Goal: Information Seeking & Learning: Find specific fact

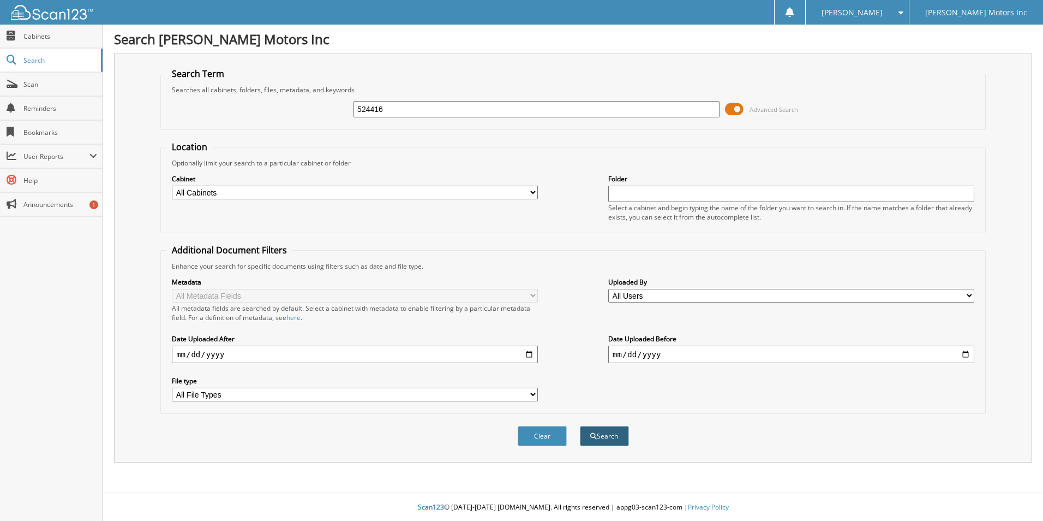
type input "524416"
click at [604, 436] on button "Search" at bounding box center [604, 436] width 49 height 20
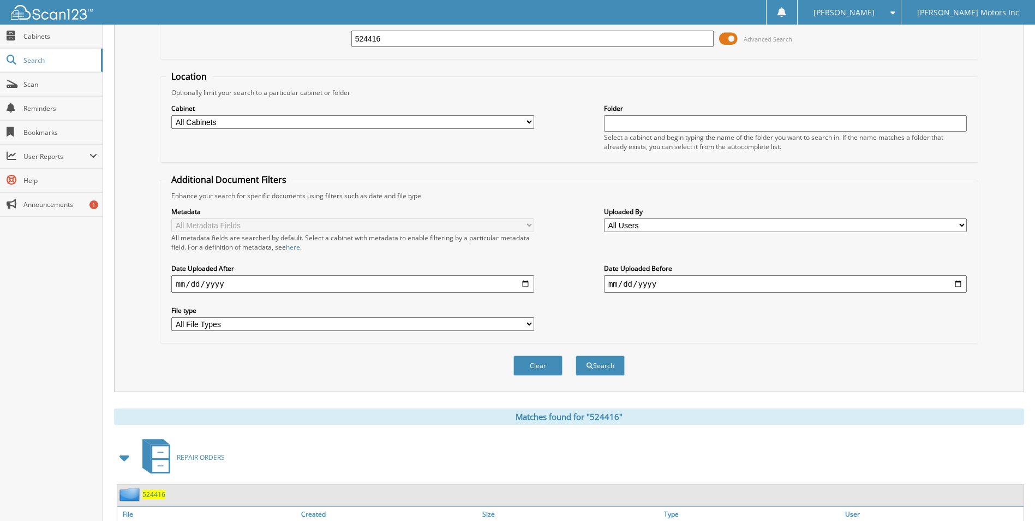
scroll to position [159, 0]
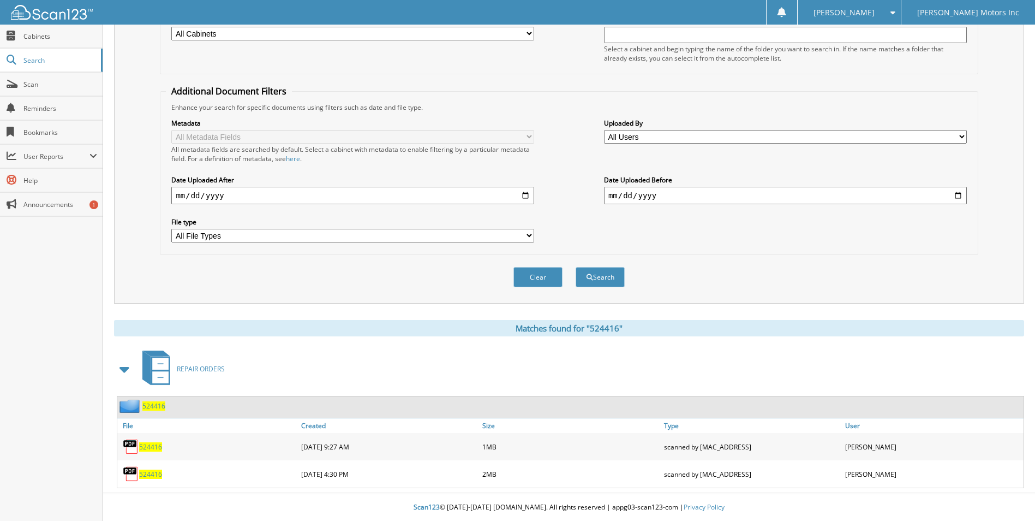
click at [154, 474] on span "524416" at bounding box center [150, 473] width 23 height 9
click at [149, 448] on span "524416" at bounding box center [150, 446] width 23 height 9
click at [153, 476] on span "524416" at bounding box center [150, 473] width 23 height 9
click at [153, 473] on span "524416" at bounding box center [150, 473] width 23 height 9
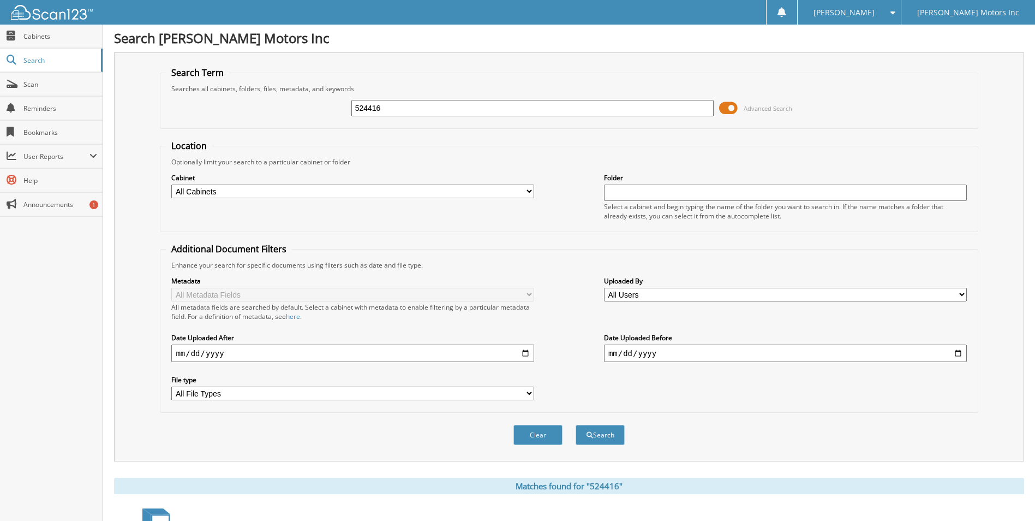
scroll to position [0, 0]
drag, startPoint x: 408, startPoint y: 109, endPoint x: 268, endPoint y: 119, distance: 140.6
click at [268, 119] on div "524416 Advanced Search" at bounding box center [569, 108] width 806 height 29
type input "542838"
click at [597, 437] on button "Search" at bounding box center [600, 436] width 49 height 20
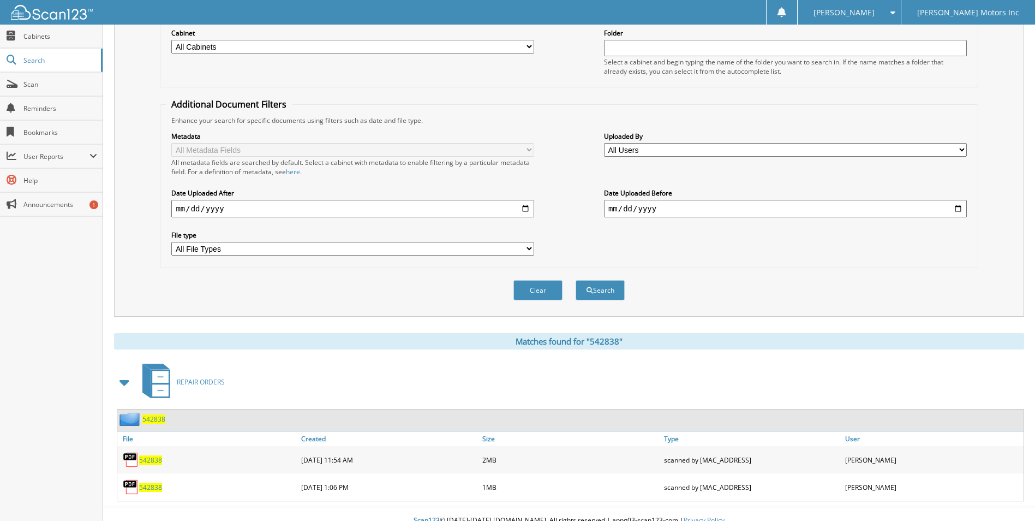
scroll to position [159, 0]
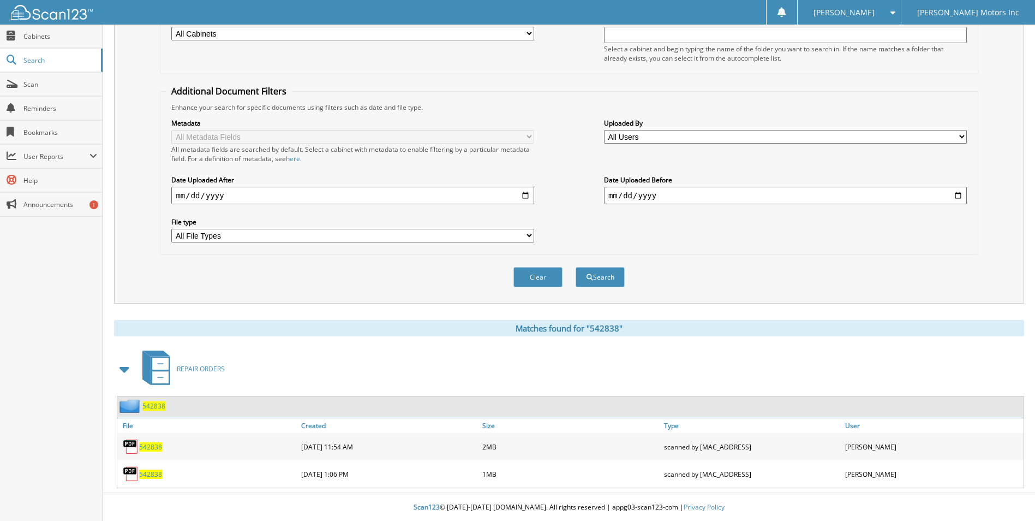
click at [153, 475] on span "542838" at bounding box center [150, 473] width 23 height 9
click at [148, 446] on span "542838" at bounding box center [150, 446] width 23 height 9
